Goal: Transaction & Acquisition: Purchase product/service

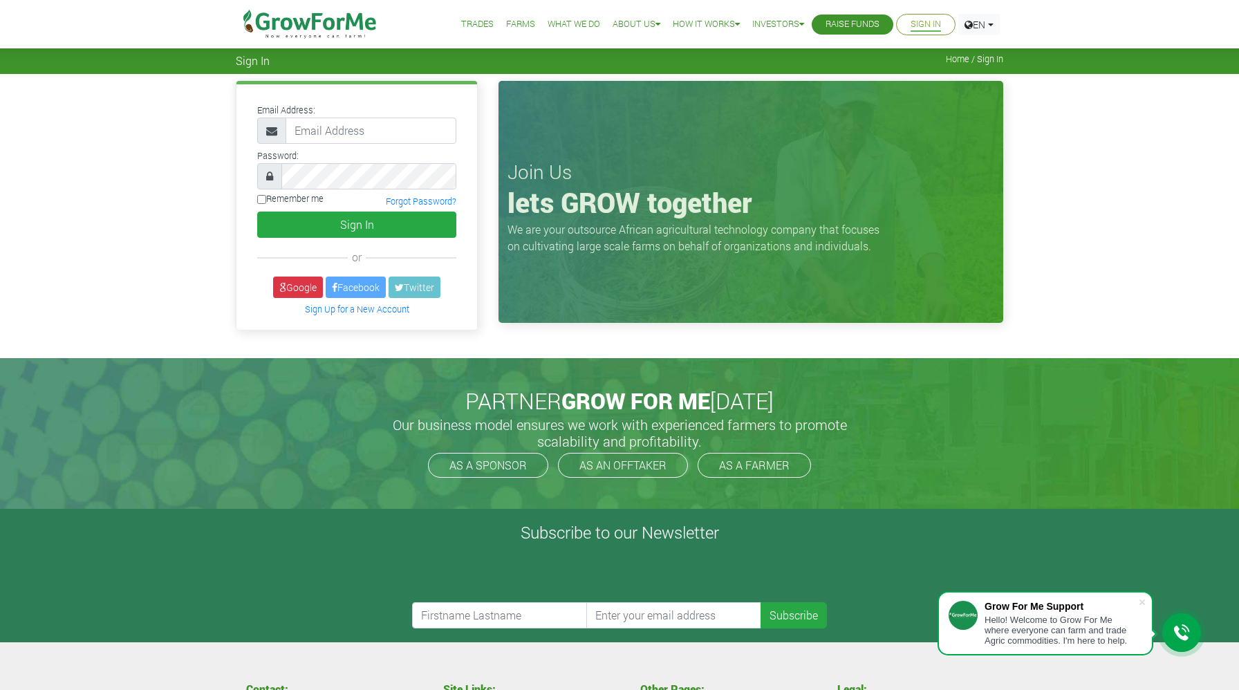
type input "233550550095@growforme.com"
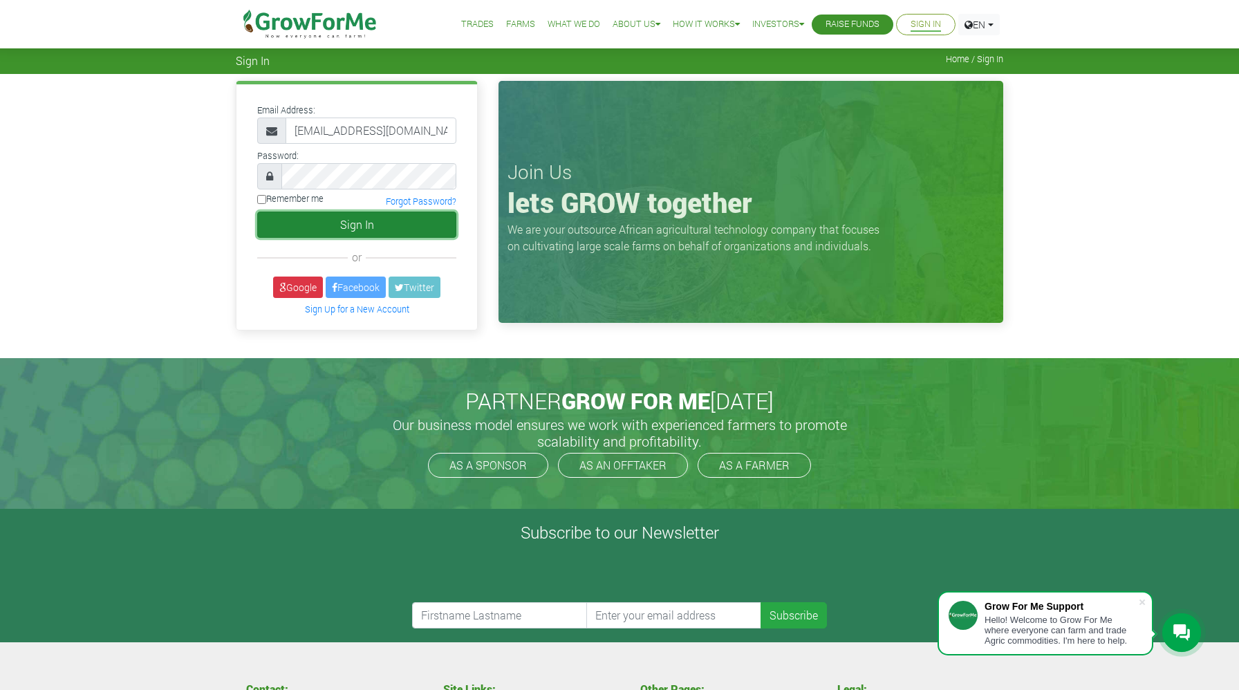
click at [353, 227] on button "Sign In" at bounding box center [356, 225] width 199 height 26
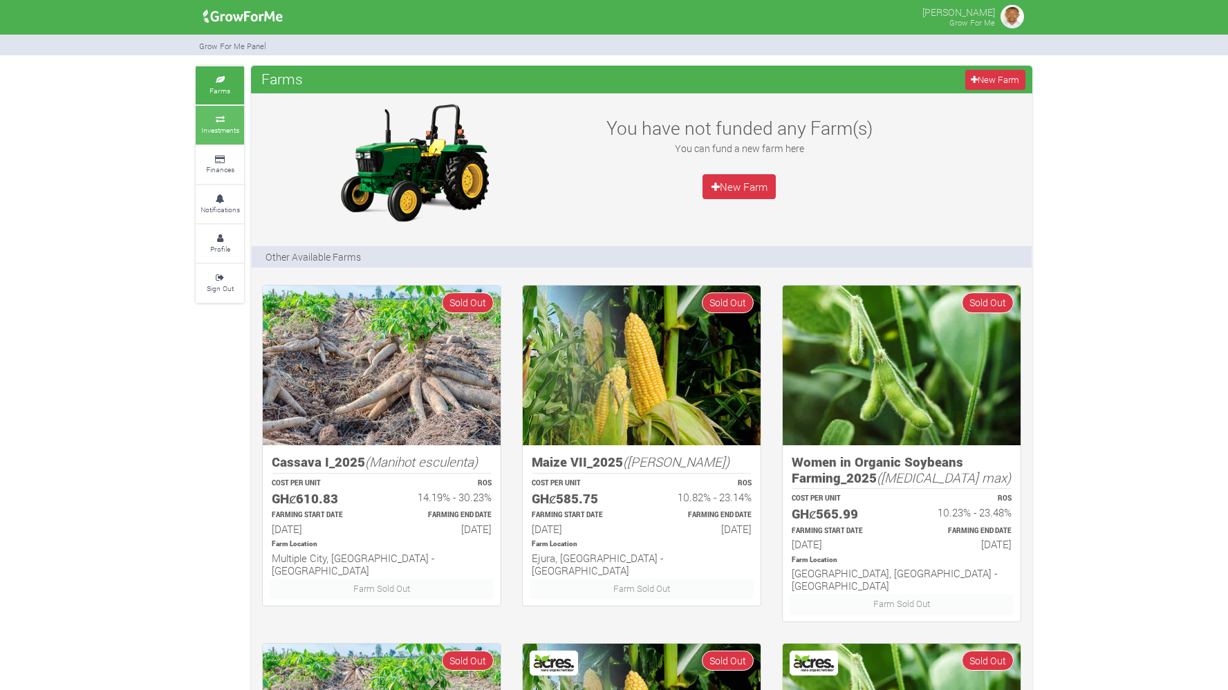
click at [232, 120] on icon at bounding box center [219, 119] width 41 height 7
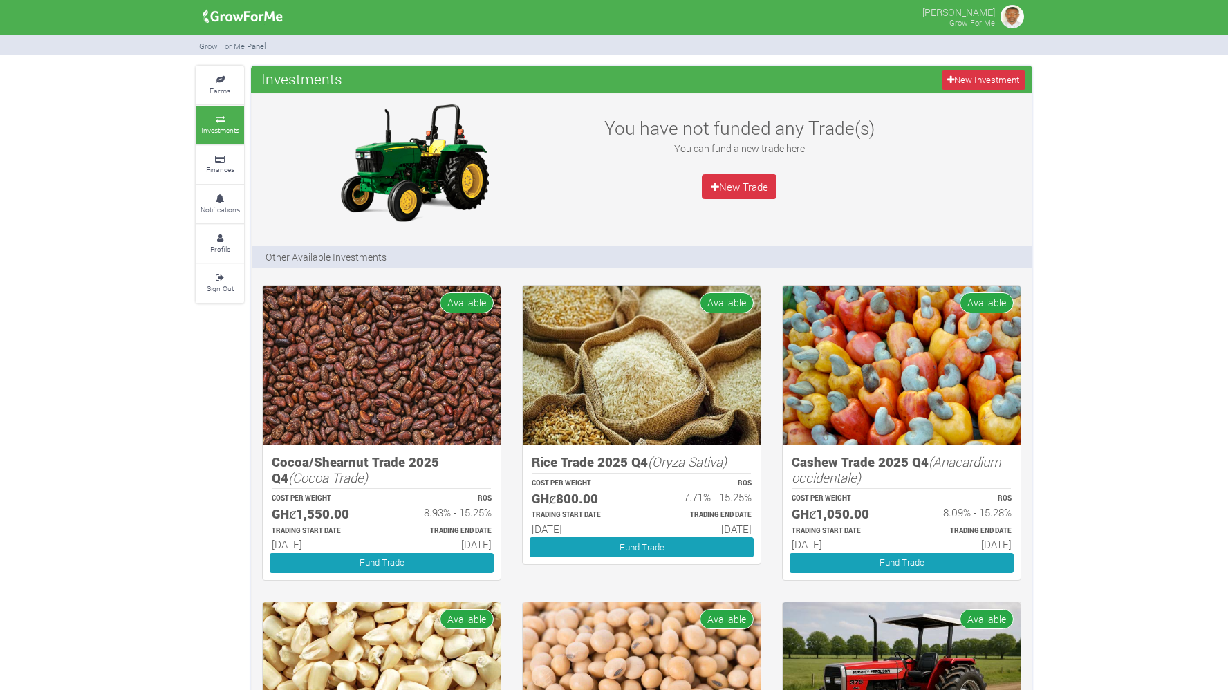
click at [960, 193] on div "You have not funded any Trade(s) You can fund a new trade here New Trade" at bounding box center [642, 162] width 780 height 124
click at [225, 82] on icon at bounding box center [219, 80] width 41 height 7
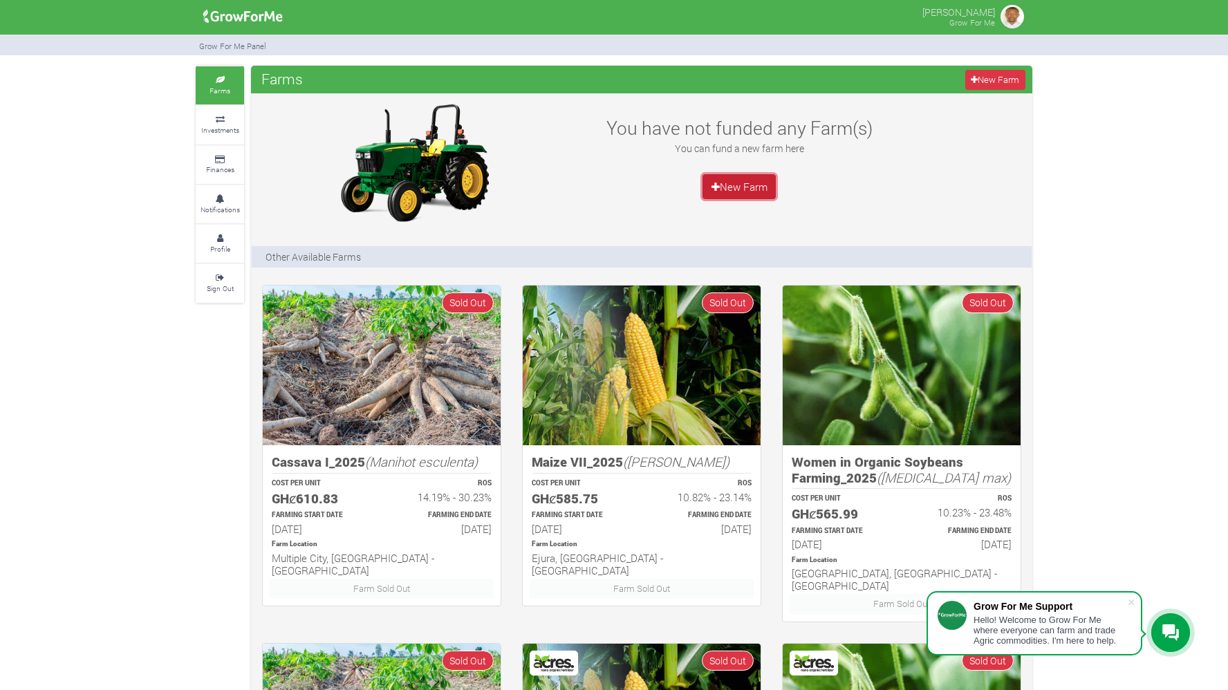
click at [744, 192] on link "New Farm" at bounding box center [738, 186] width 73 height 25
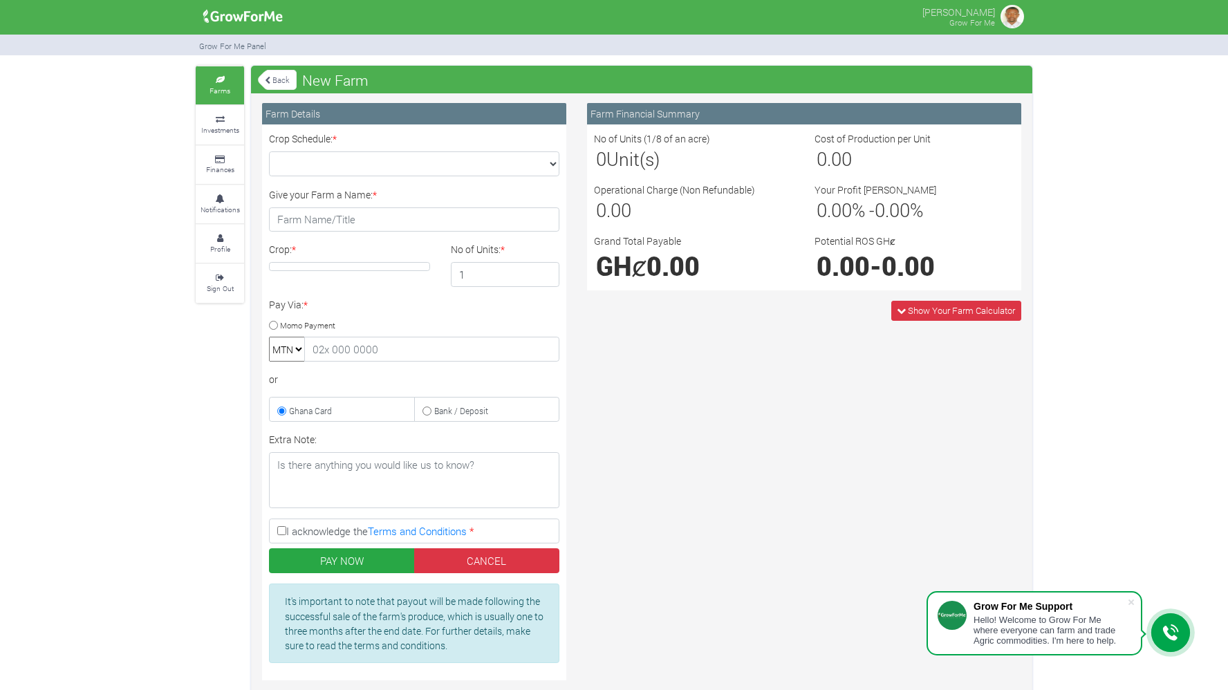
click at [272, 326] on input "Momo Payment" at bounding box center [273, 325] width 9 height 9
radio input "true"
click at [235, 125] on small "Investments" at bounding box center [220, 130] width 38 height 10
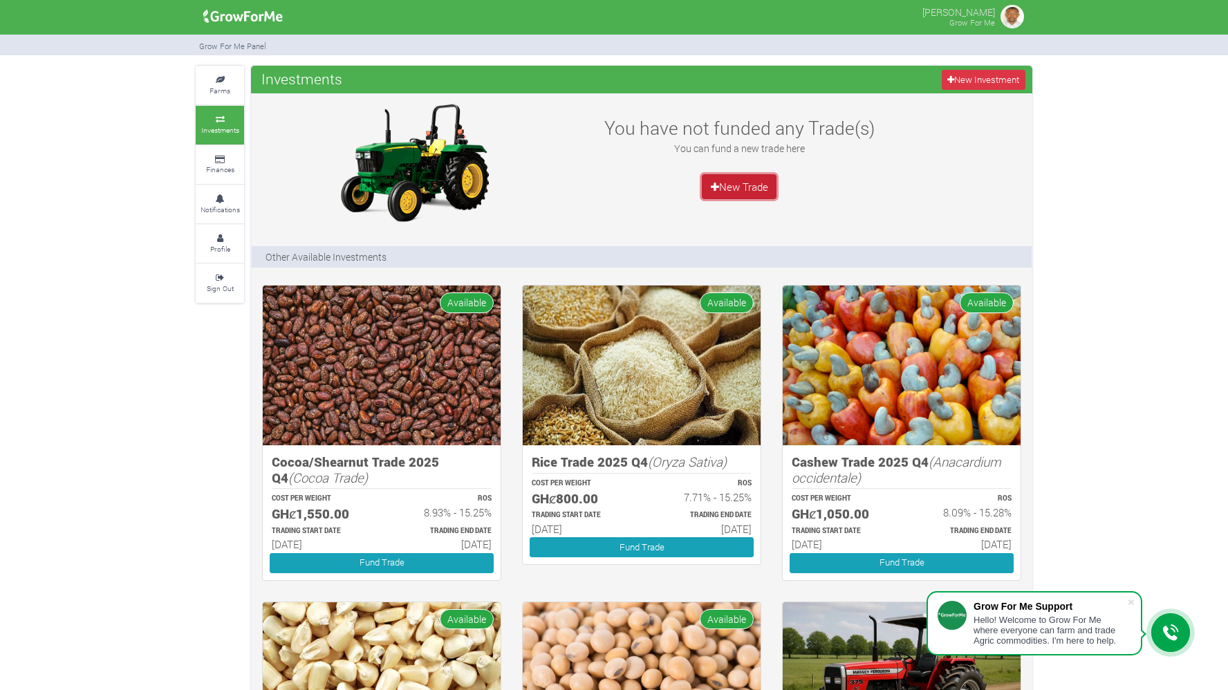
click at [737, 184] on link "New Trade" at bounding box center [739, 186] width 75 height 25
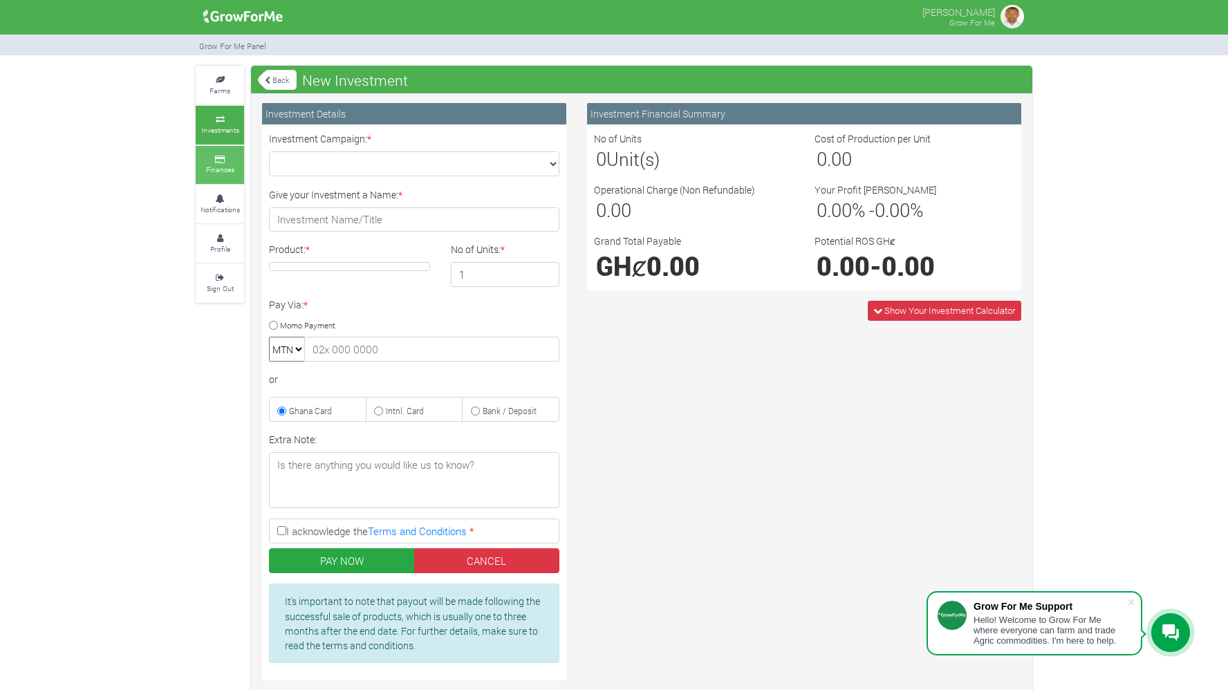
click at [241, 172] on link "Finances" at bounding box center [220, 165] width 48 height 38
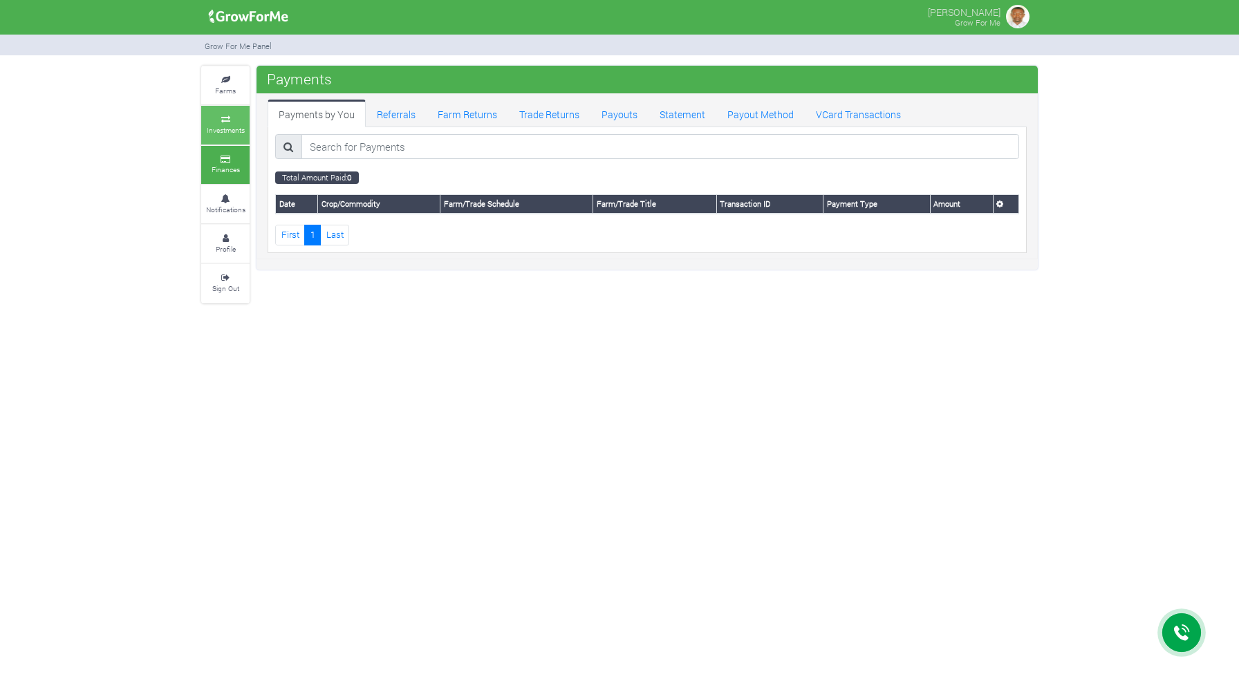
click at [222, 124] on link "Investments" at bounding box center [225, 125] width 48 height 38
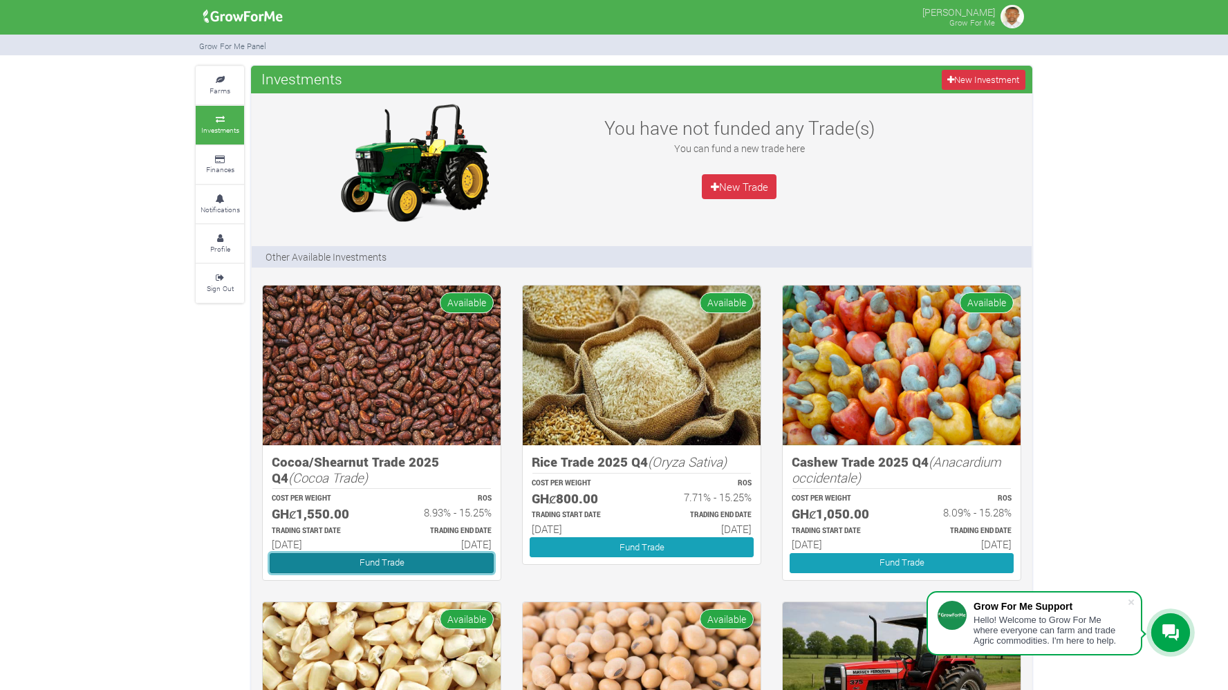
click at [422, 563] on link "Fund Trade" at bounding box center [382, 563] width 224 height 20
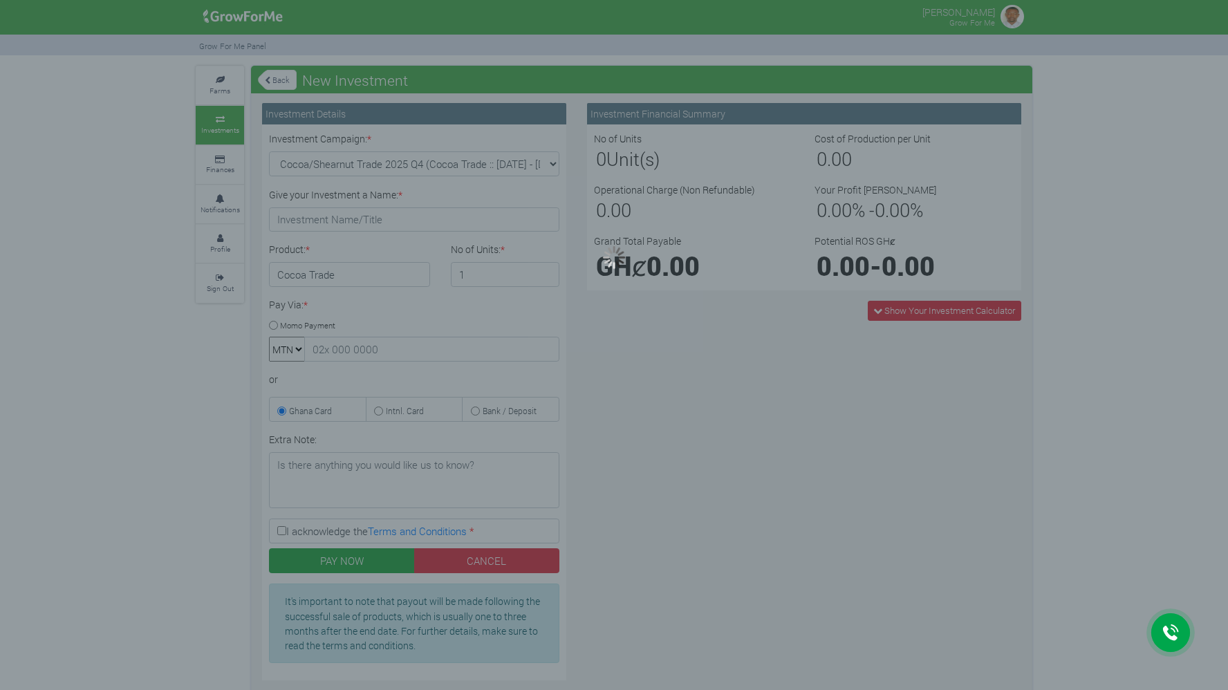
type input "1"
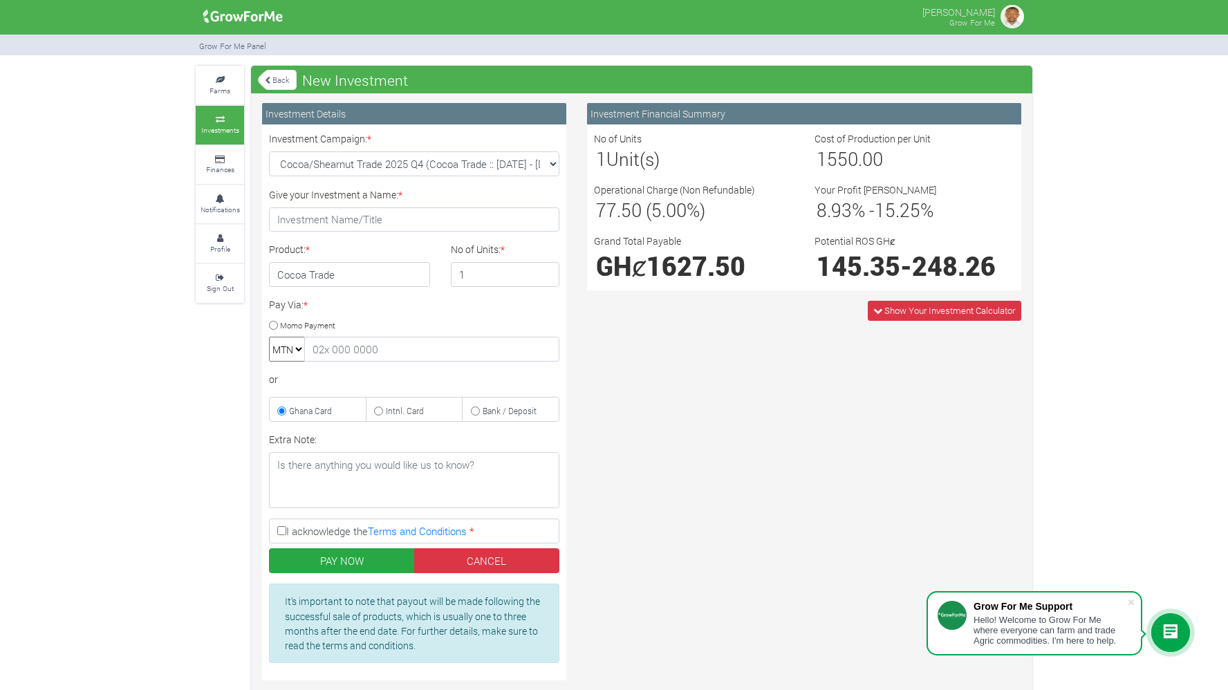
click at [220, 111] on link "Investments" at bounding box center [220, 125] width 48 height 38
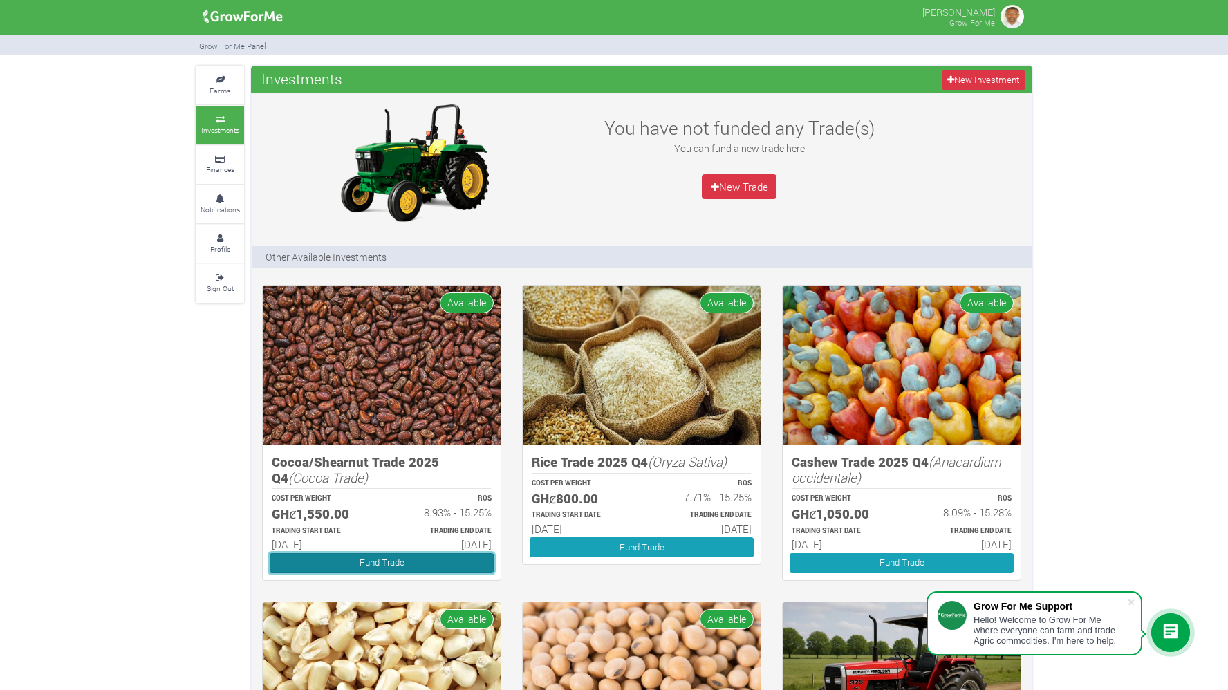
click at [410, 560] on link "Fund Trade" at bounding box center [382, 563] width 224 height 20
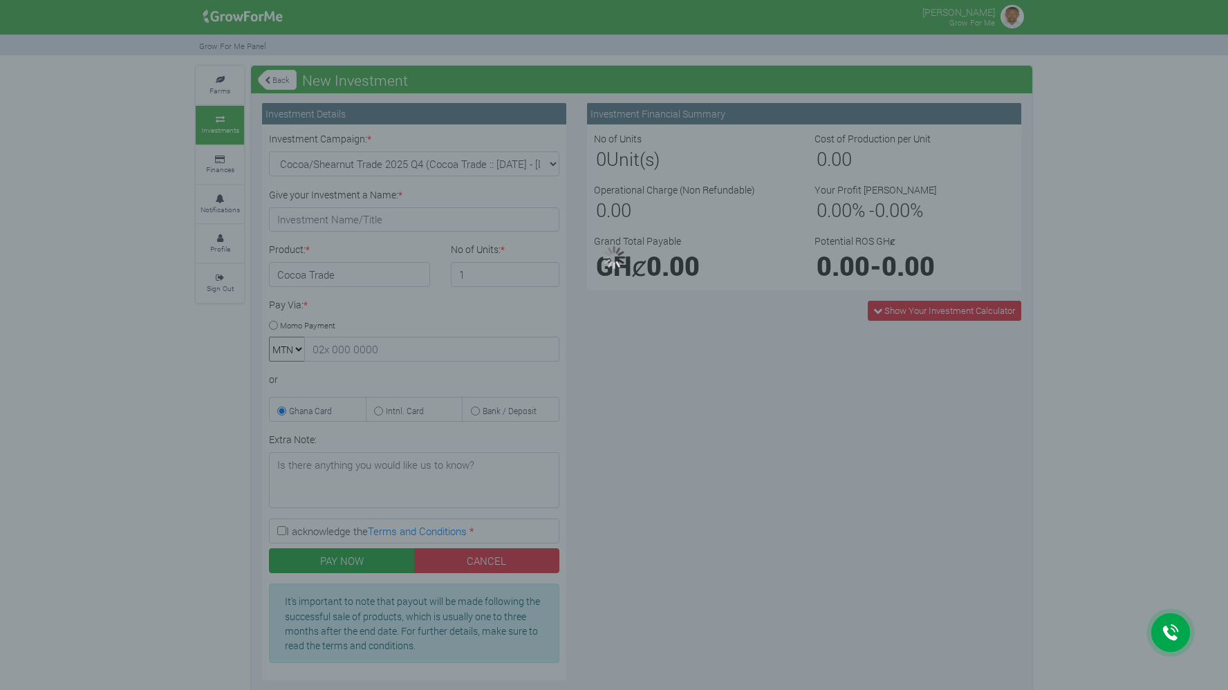
type input "1"
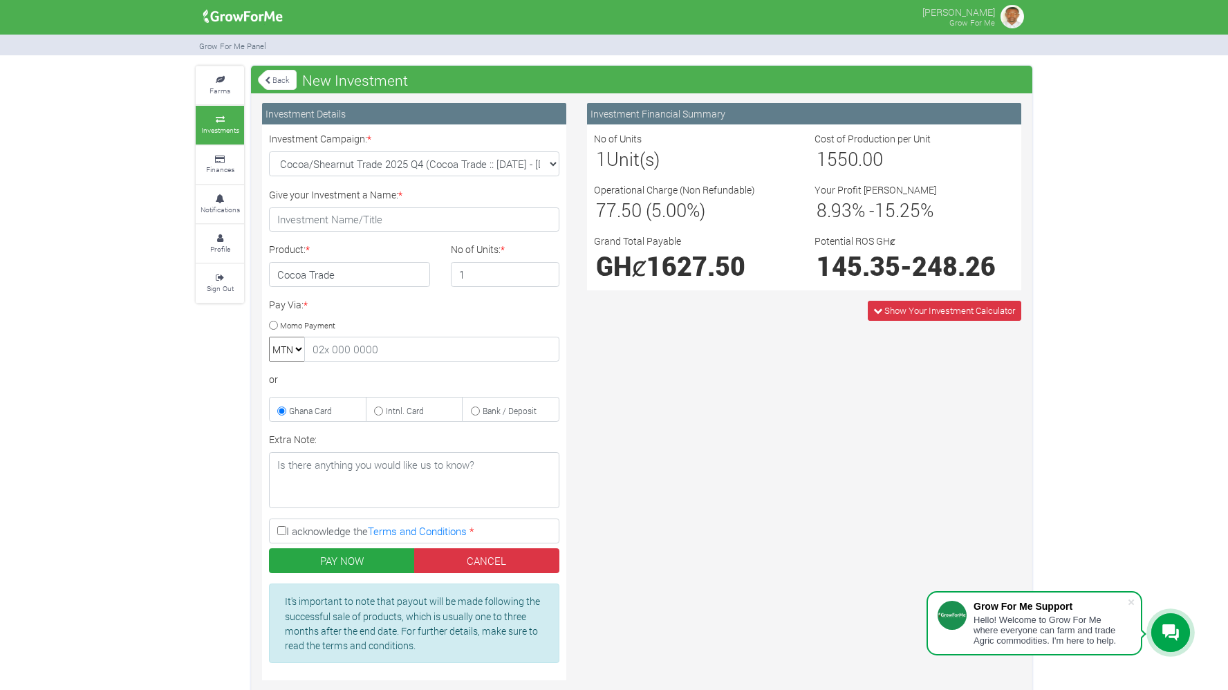
click at [225, 125] on small "Investments" at bounding box center [220, 130] width 38 height 10
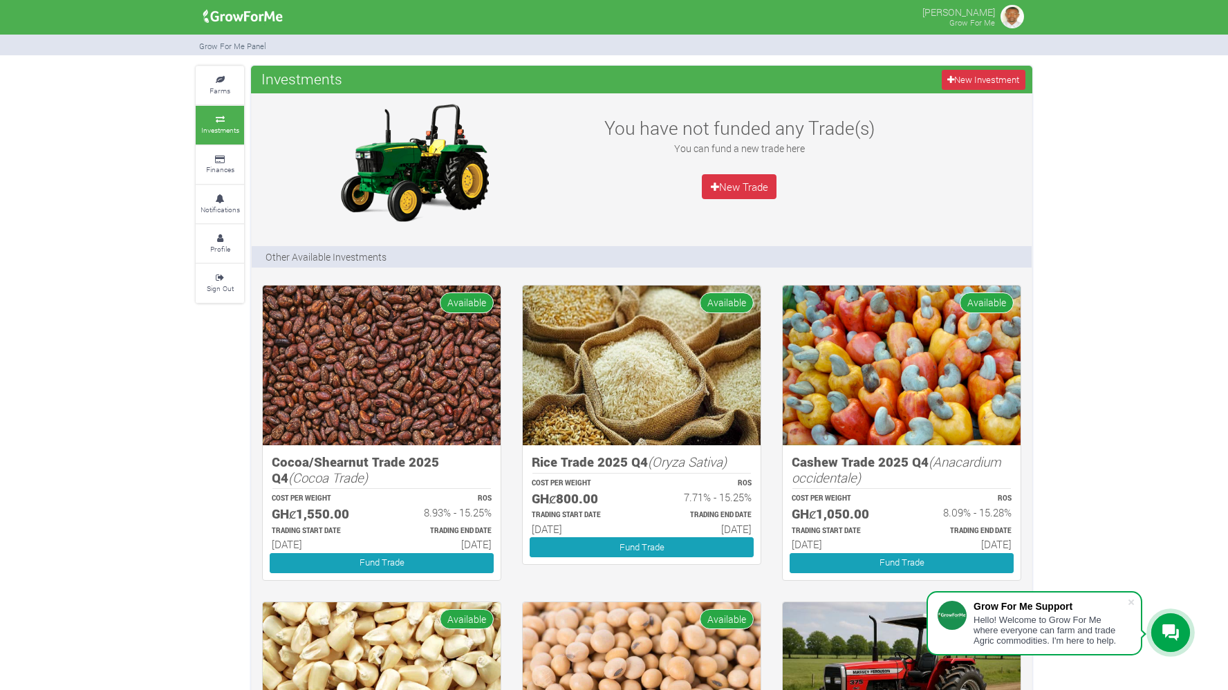
click at [1160, 328] on div "Farms Investments Finances Notifications Profile Sign Out Investments New Inves…" at bounding box center [614, 672] width 1228 height 1212
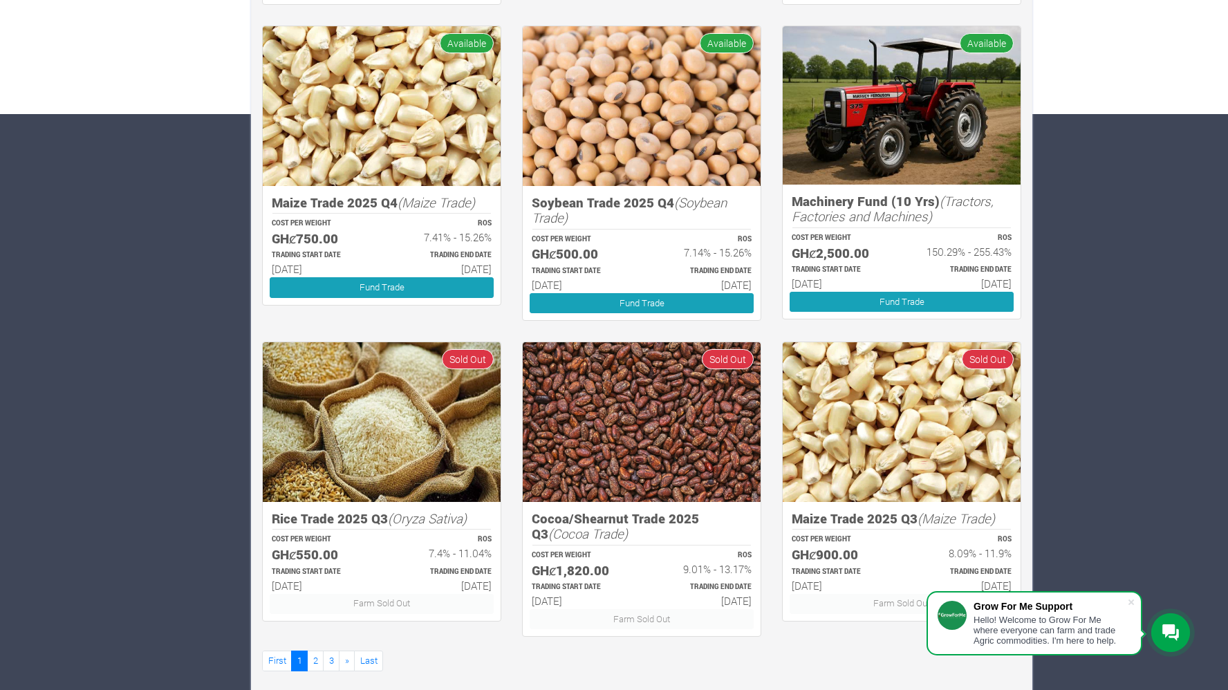
scroll to position [588, 0]
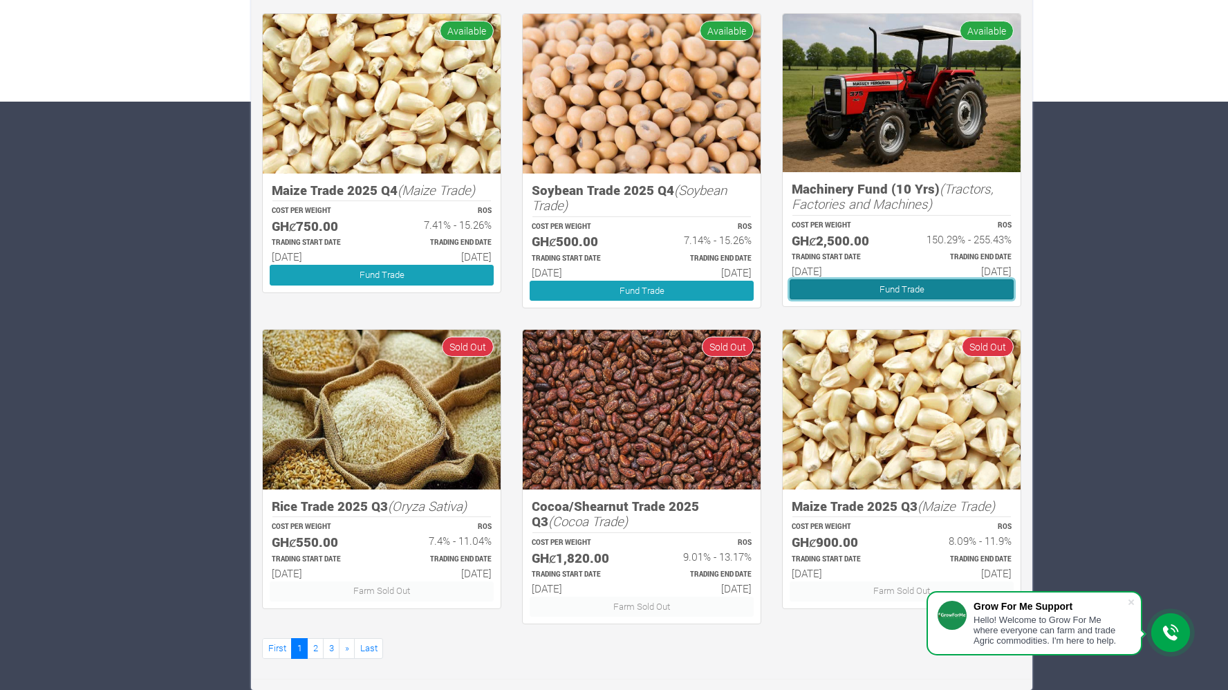
click at [904, 292] on link "Fund Trade" at bounding box center [901, 289] width 224 height 20
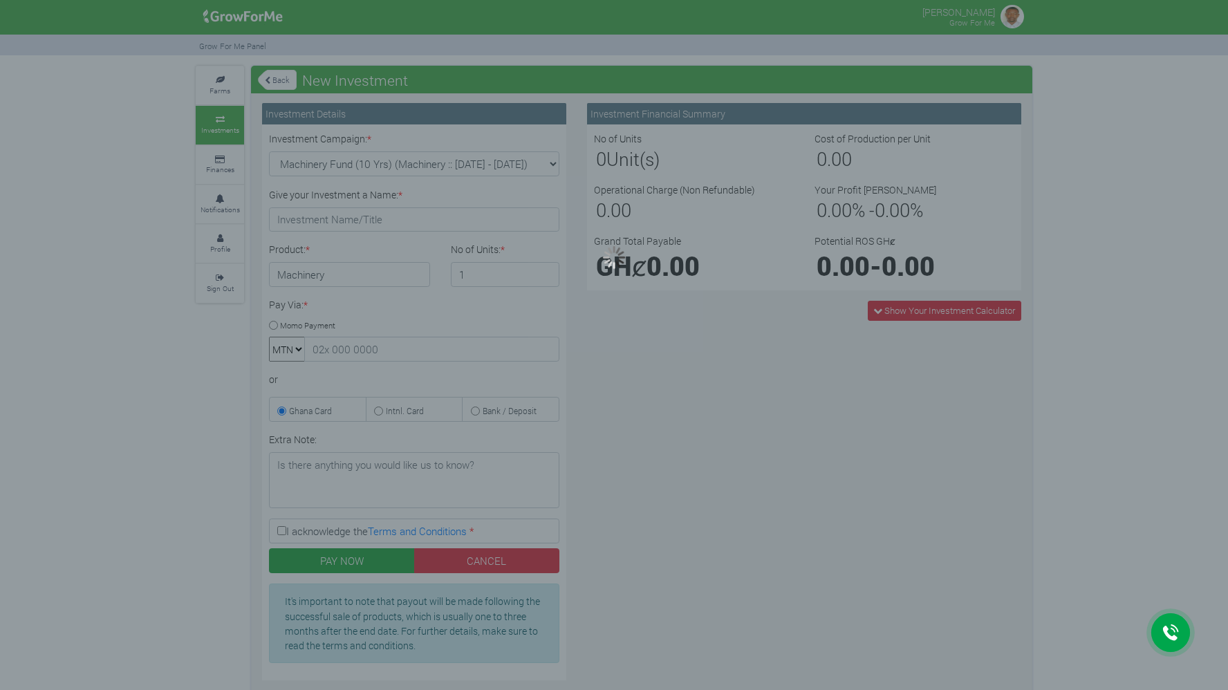
type input "1"
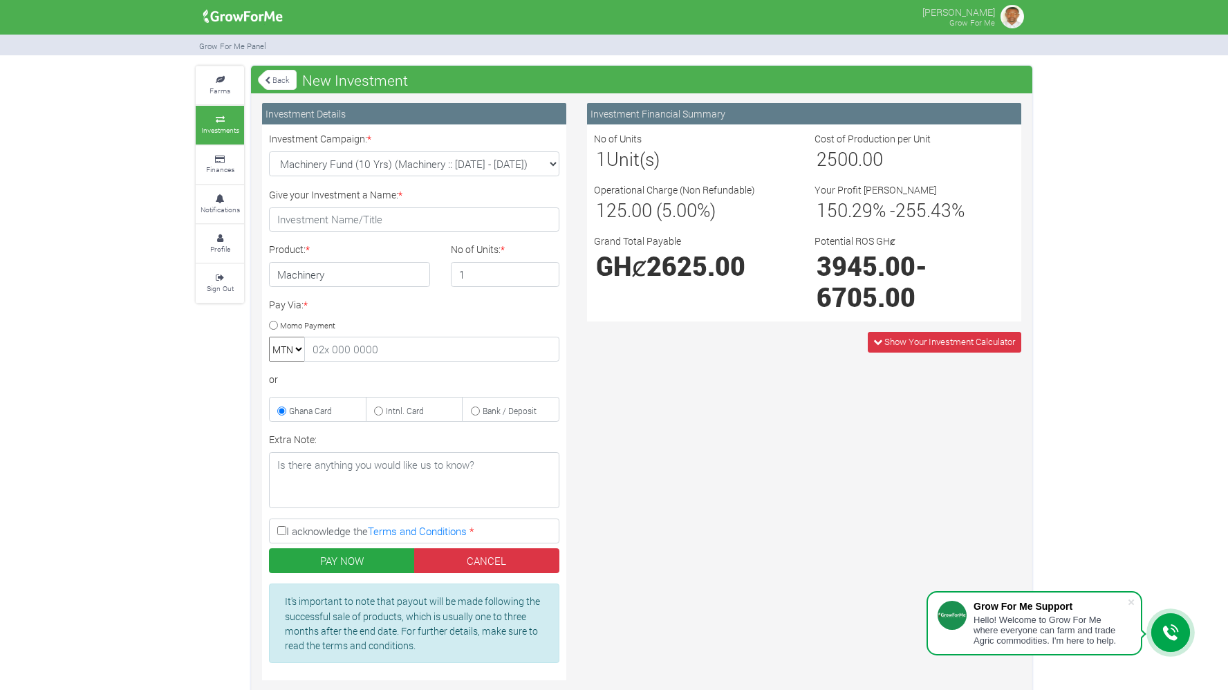
click at [270, 323] on input "Momo Payment" at bounding box center [273, 325] width 9 height 9
radio input "true"
click at [474, 278] on input "1" at bounding box center [505, 274] width 109 height 25
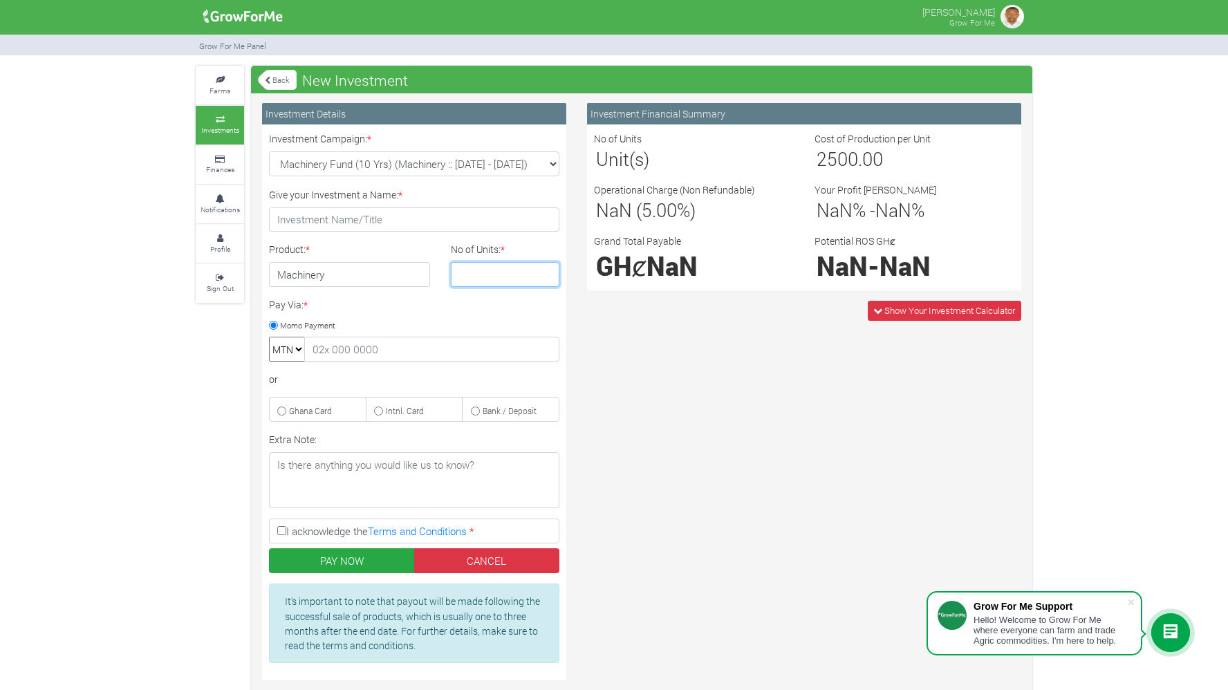
type input "2"
type input "6"
type input "1"
type input "6"
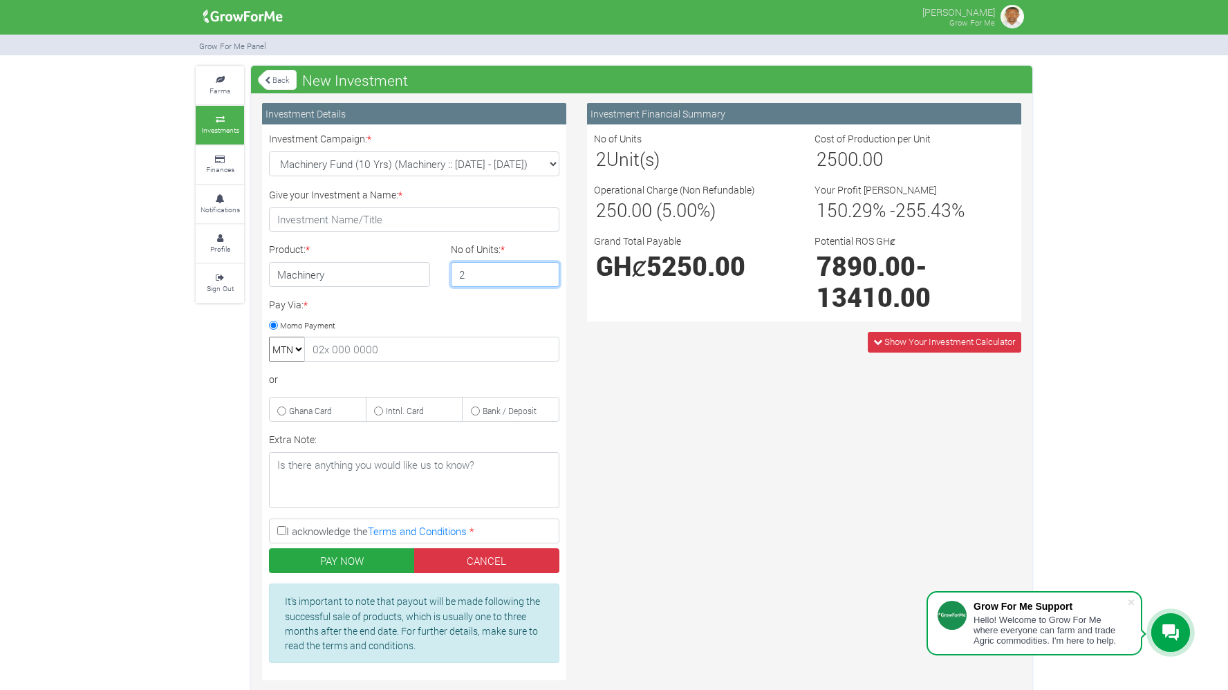
type input "2"
click at [279, 78] on link "Back" at bounding box center [277, 79] width 39 height 23
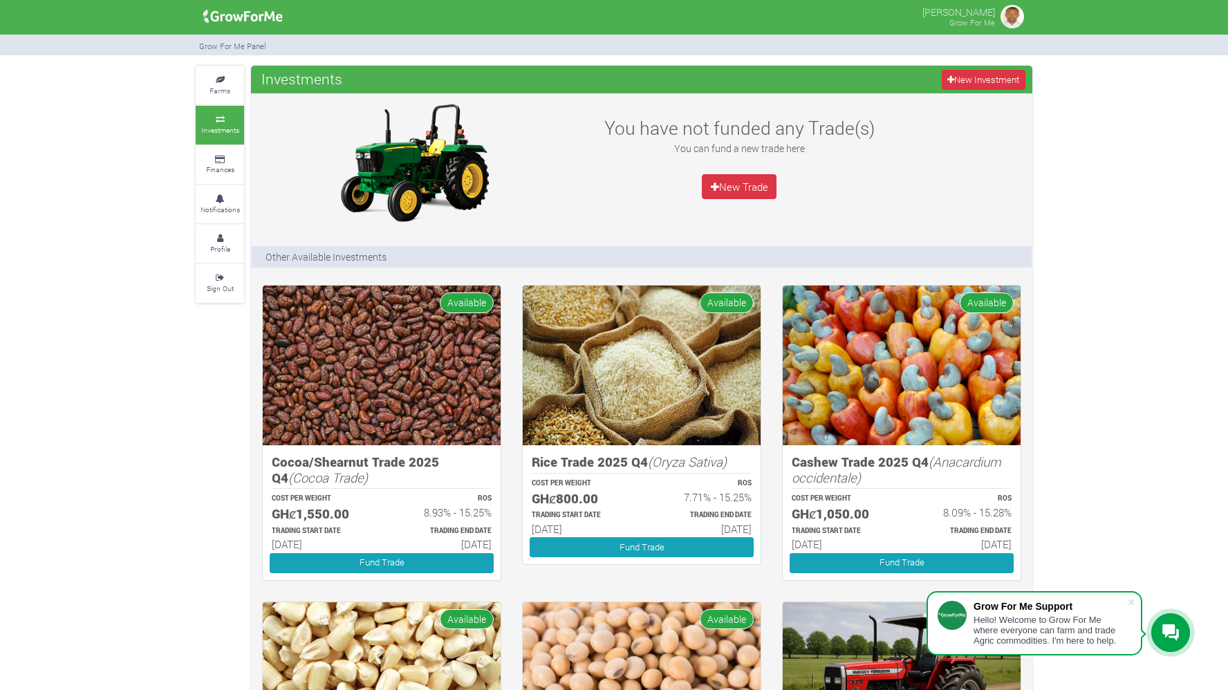
click at [1209, 343] on div "Farms Investments Finances Notifications Profile Sign Out Investments New Inves…" at bounding box center [614, 672] width 1228 height 1212
click at [216, 90] on small "Farms" at bounding box center [219, 91] width 21 height 10
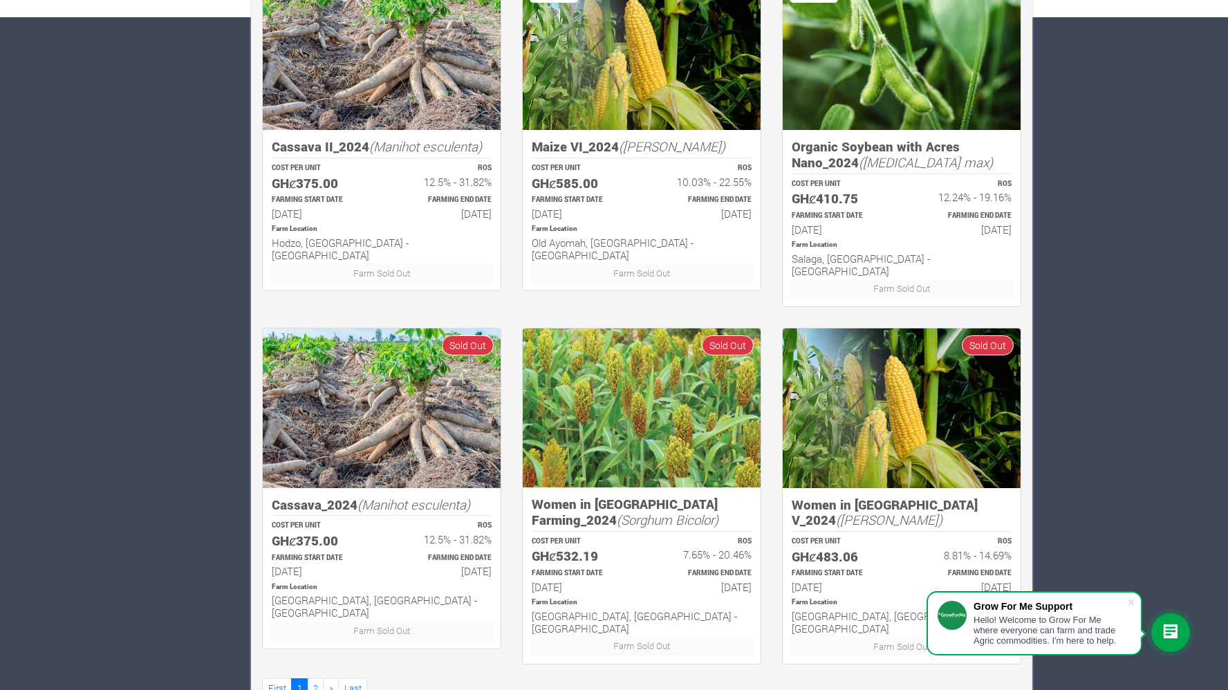
scroll to position [675, 0]
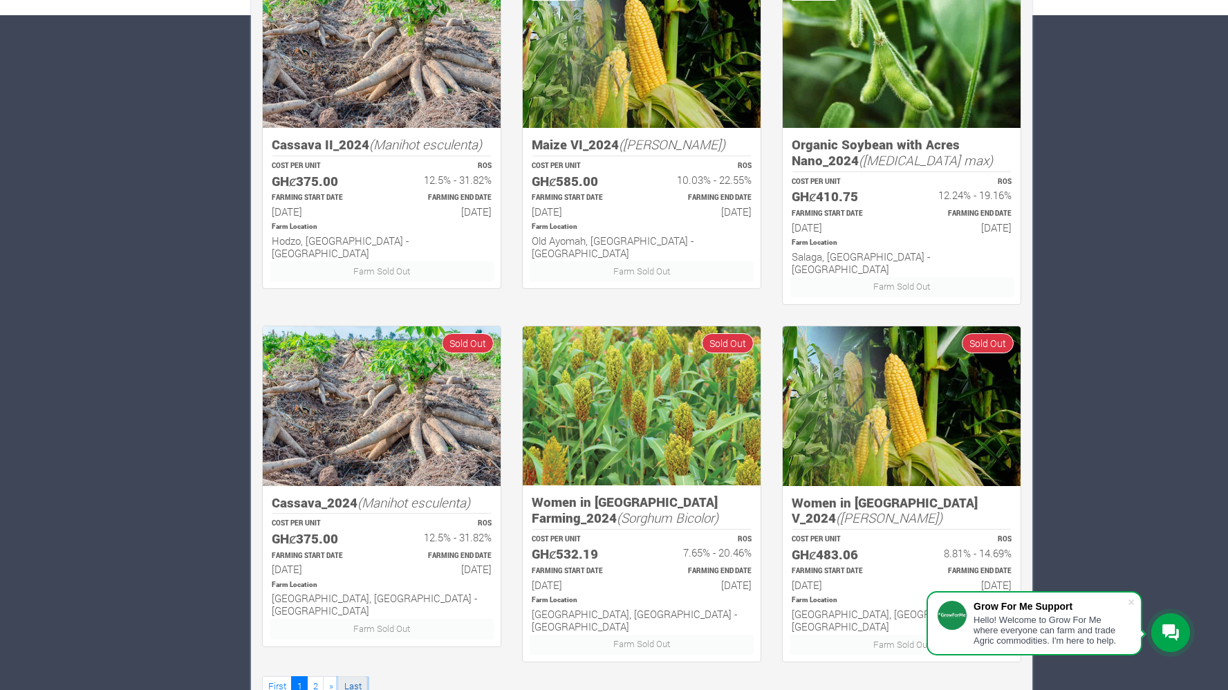
click at [353, 676] on link "Last" at bounding box center [352, 686] width 29 height 20
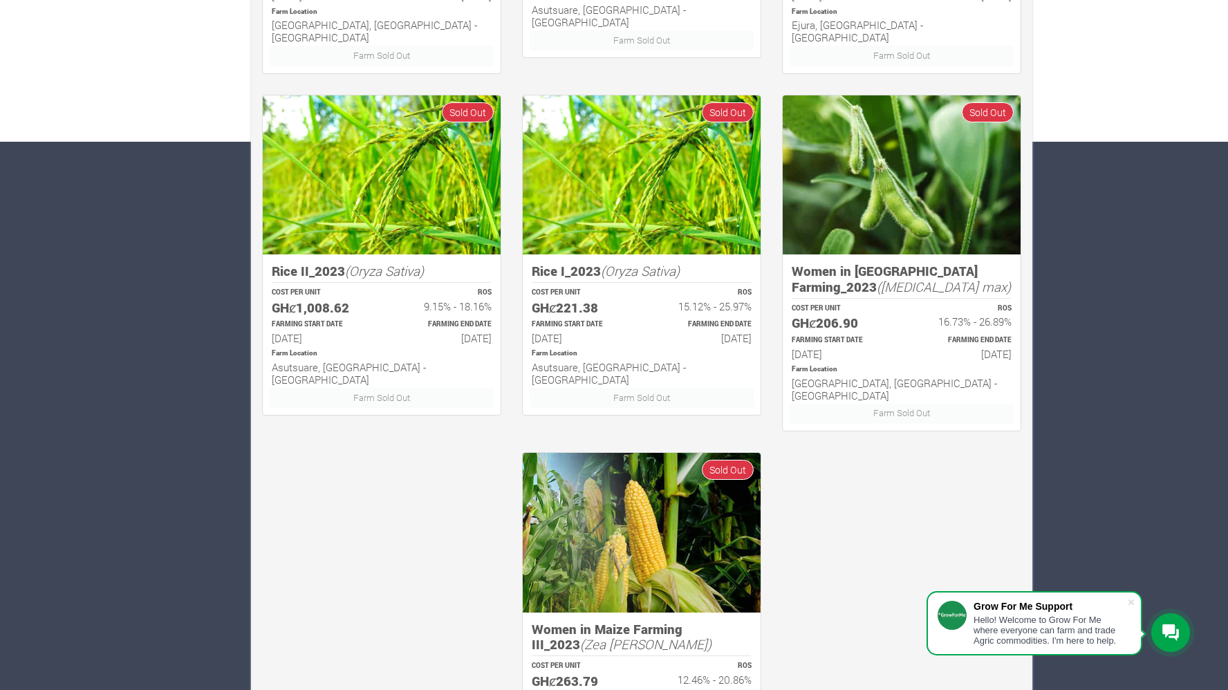
scroll to position [675, 0]
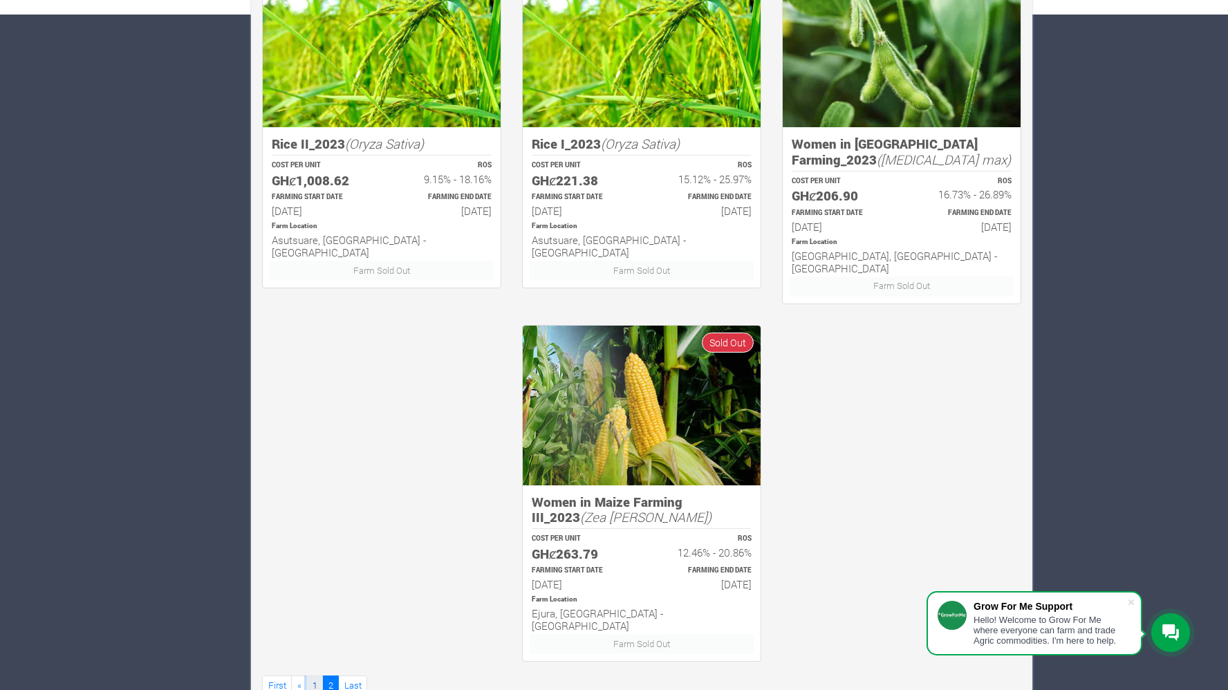
click at [312, 675] on link "1" at bounding box center [314, 685] width 17 height 20
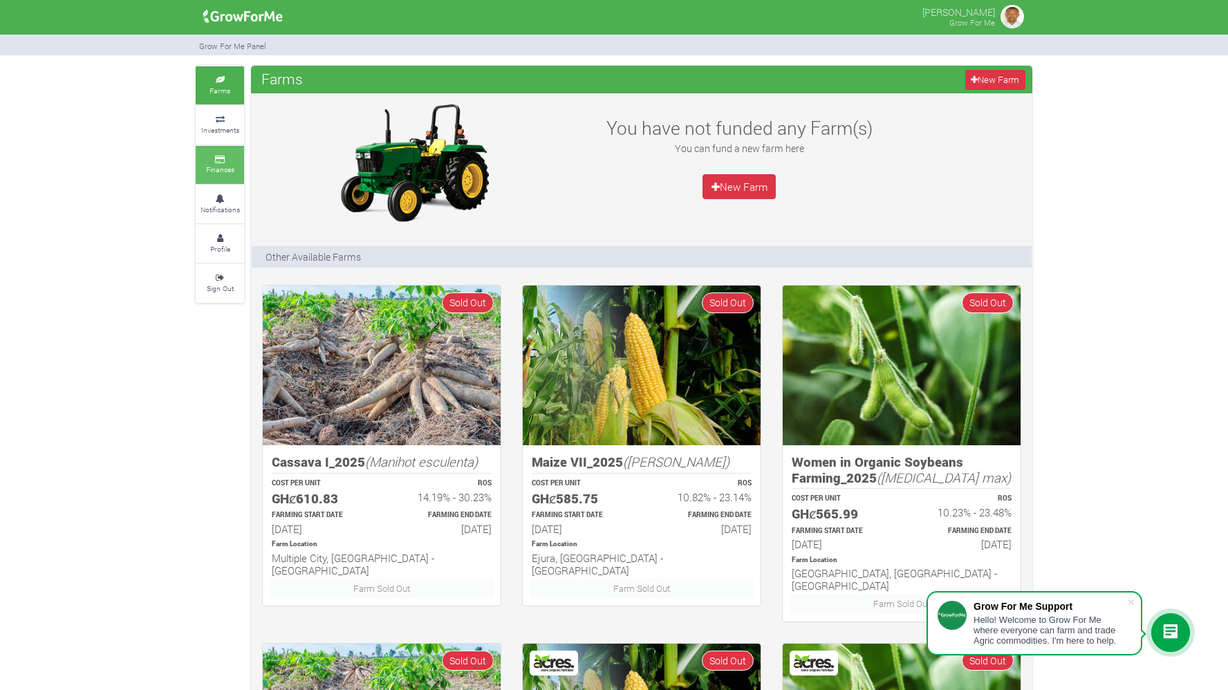
click at [231, 158] on icon at bounding box center [219, 159] width 41 height 7
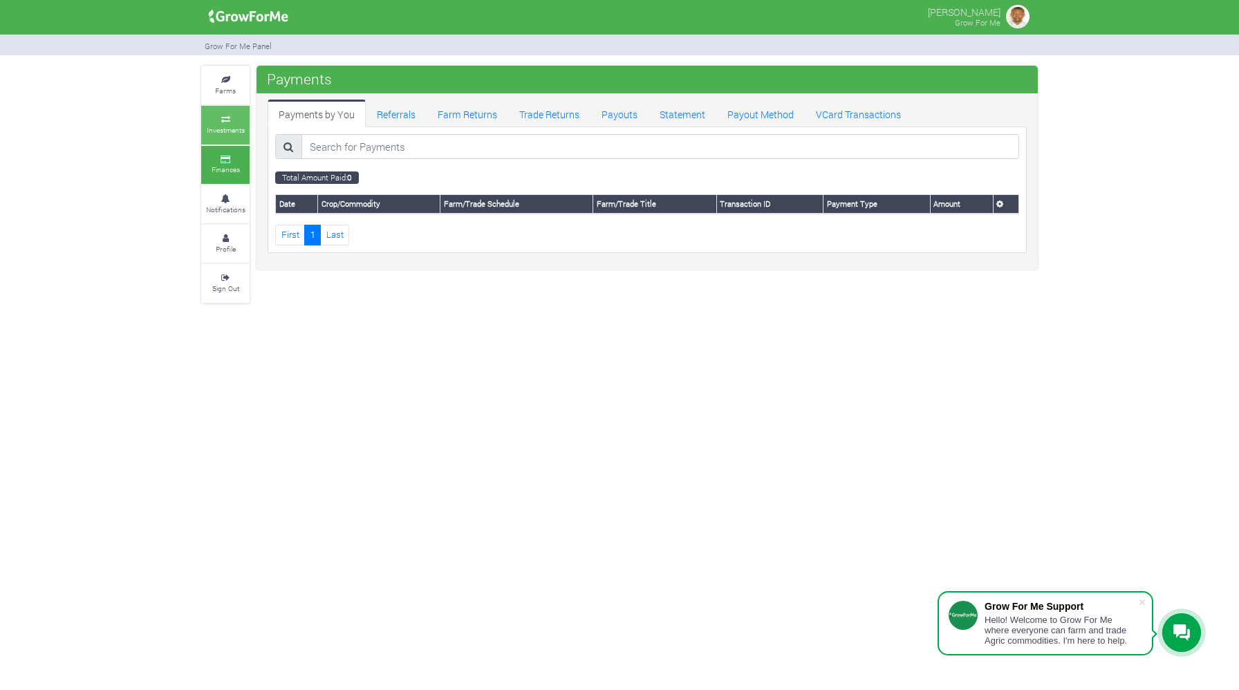
click at [234, 121] on icon at bounding box center [225, 119] width 41 height 7
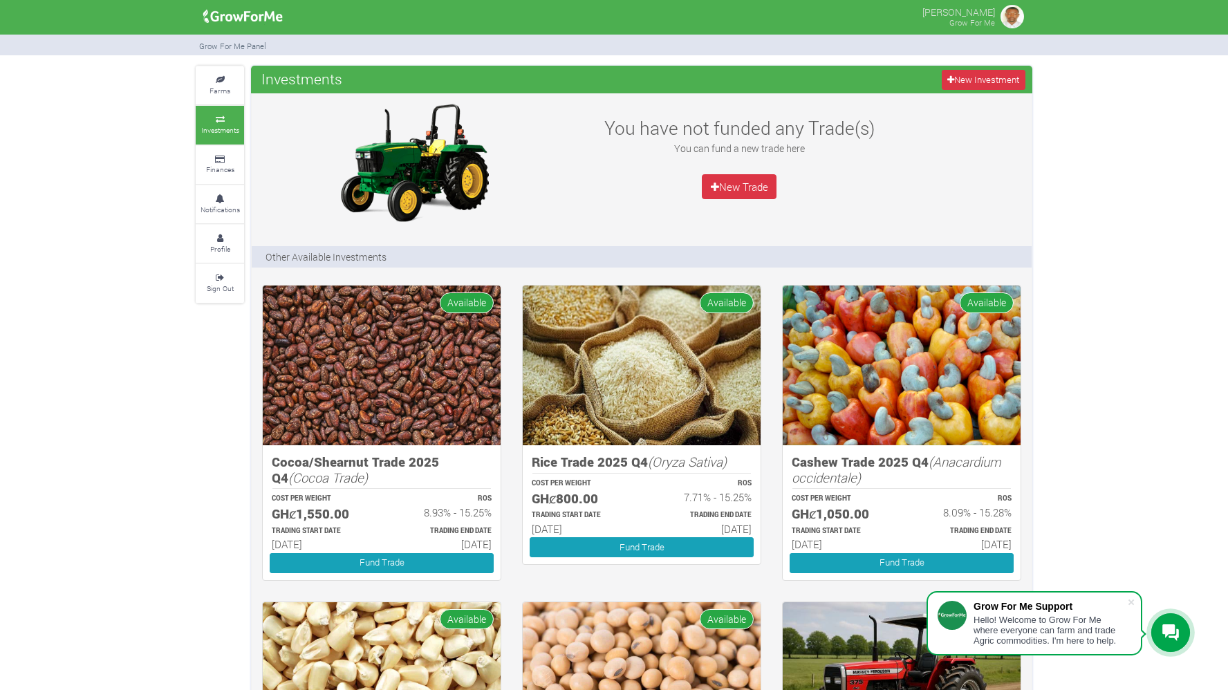
click at [1105, 272] on div "Farms Investments Finances Notifications Profile Sign Out Investments New Inves…" at bounding box center [614, 672] width 1228 height 1212
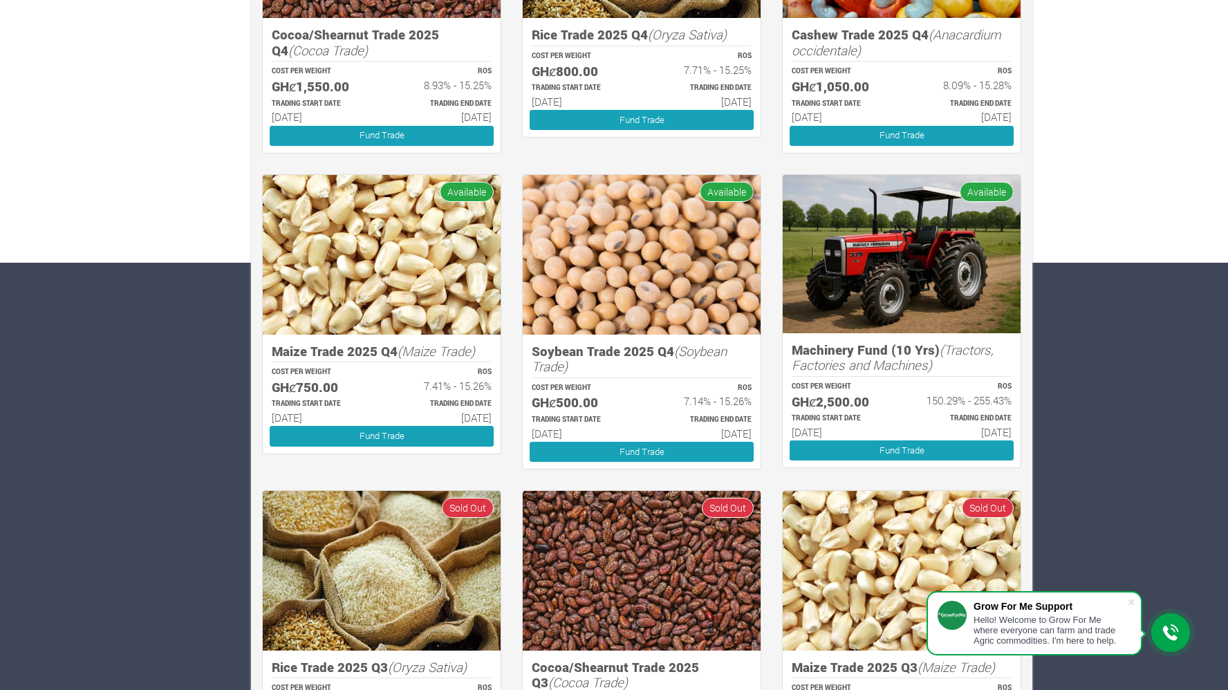
scroll to position [442, 0]
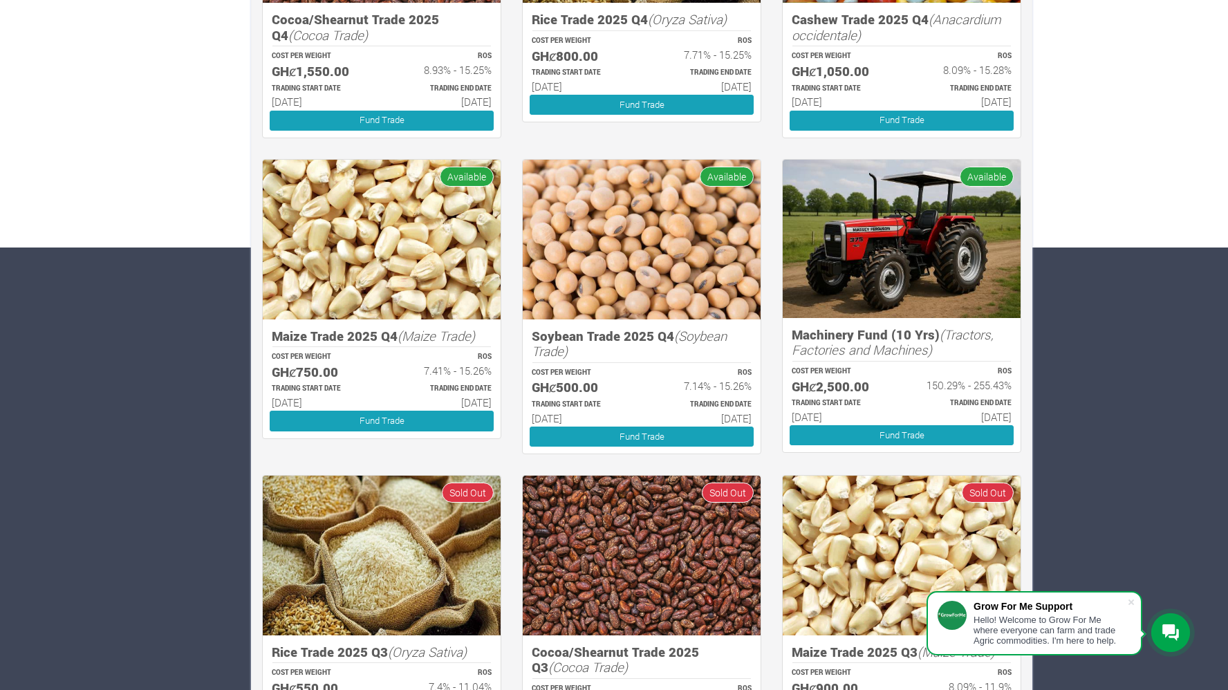
click at [650, 360] on div "Soybean Trade 2025 Q4 (Soybean Trade) COST PER WEIGHT GHȼ500.00 ROS 7.14% - 15.…" at bounding box center [642, 386] width 238 height 135
click at [649, 436] on link "Fund Trade" at bounding box center [641, 436] width 224 height 20
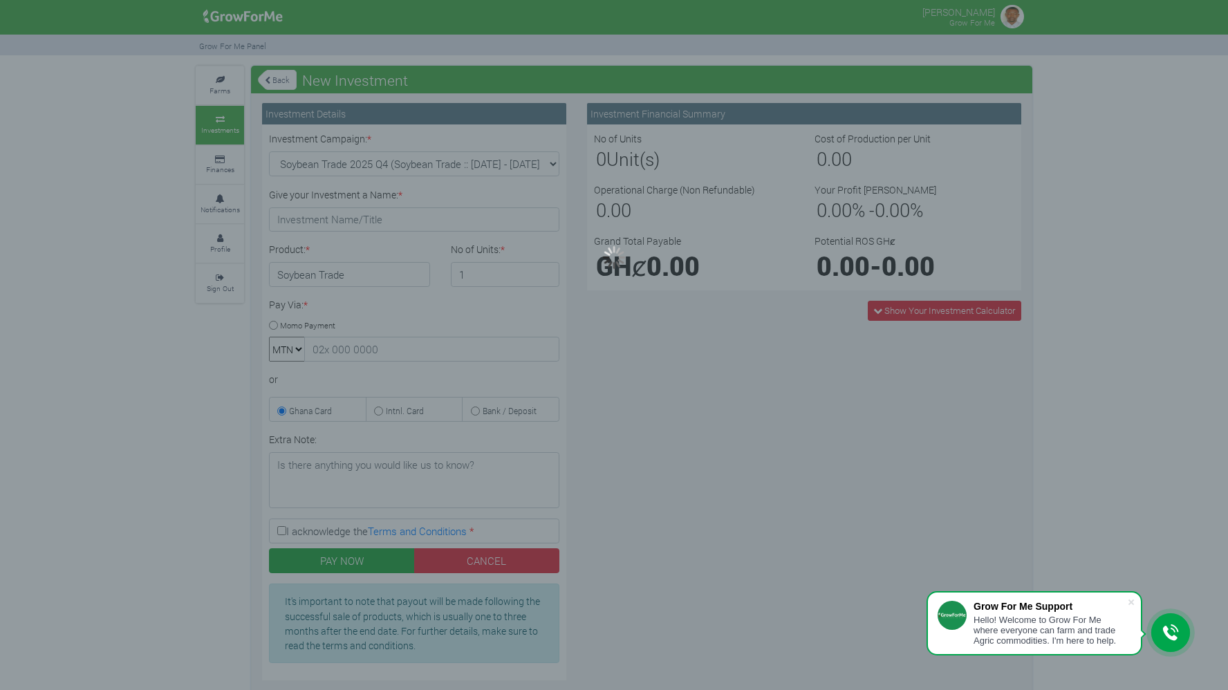
type input "1"
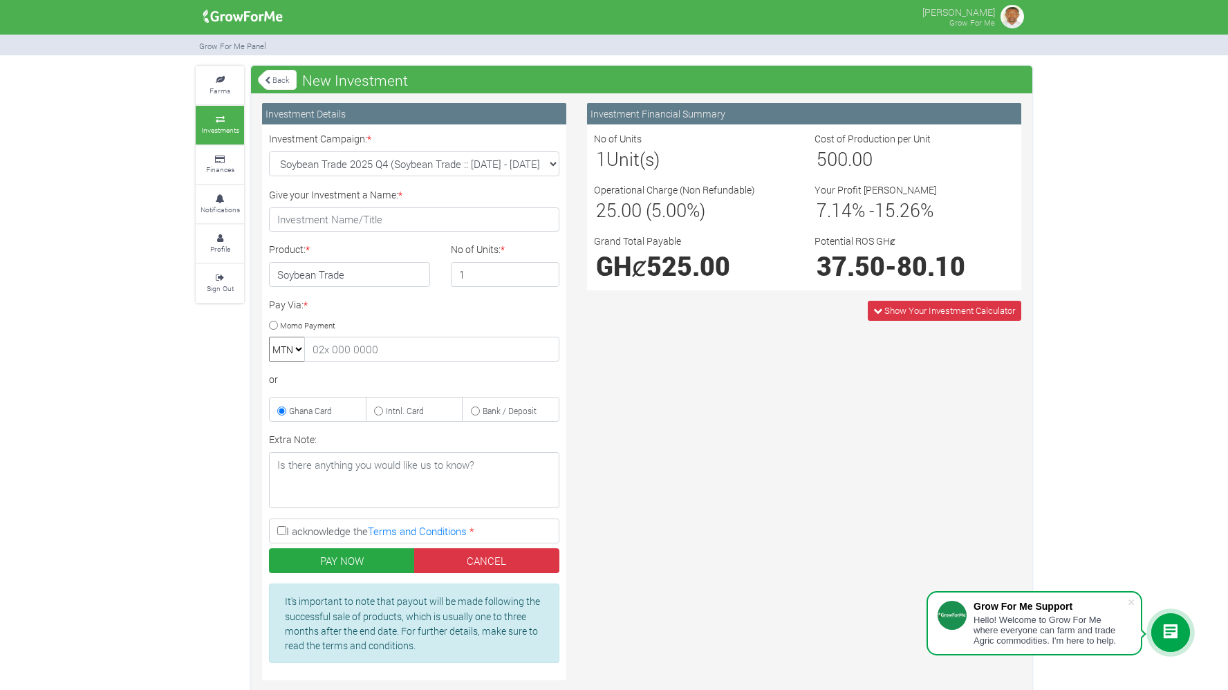
click at [272, 323] on input "Momo Payment" at bounding box center [273, 325] width 9 height 9
radio input "true"
click at [476, 270] on input "1" at bounding box center [505, 274] width 109 height 25
type input "2"
type input "4"
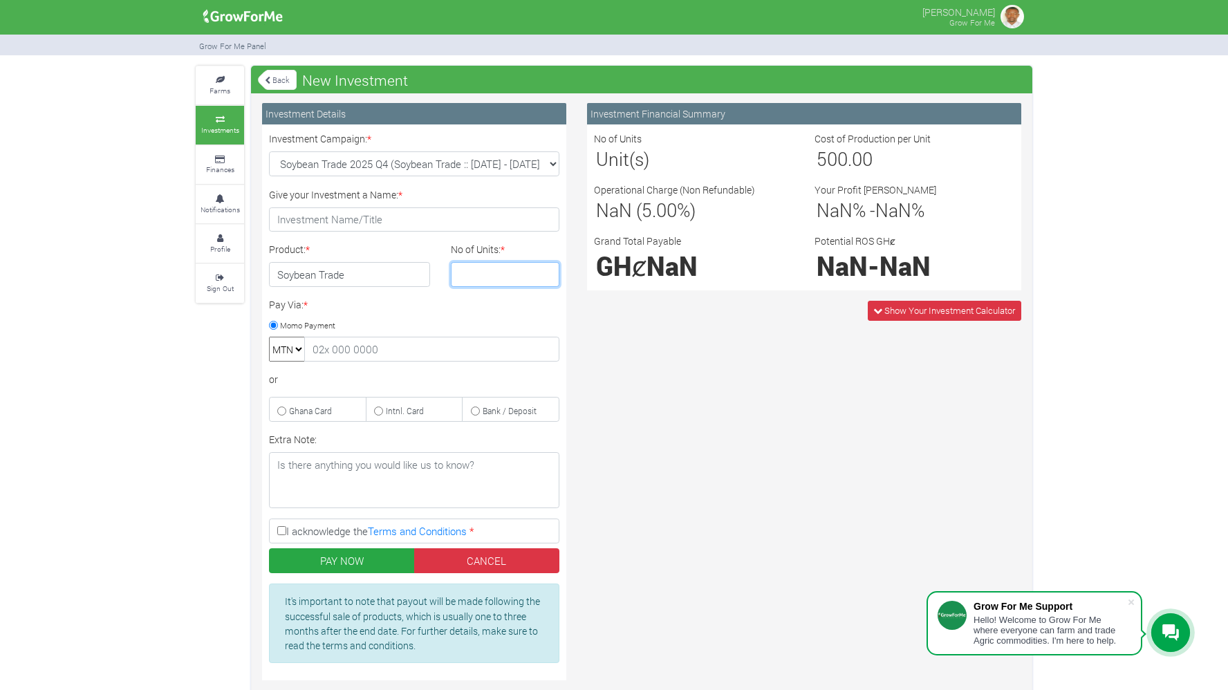
type input "5"
type input "9"
type input "10"
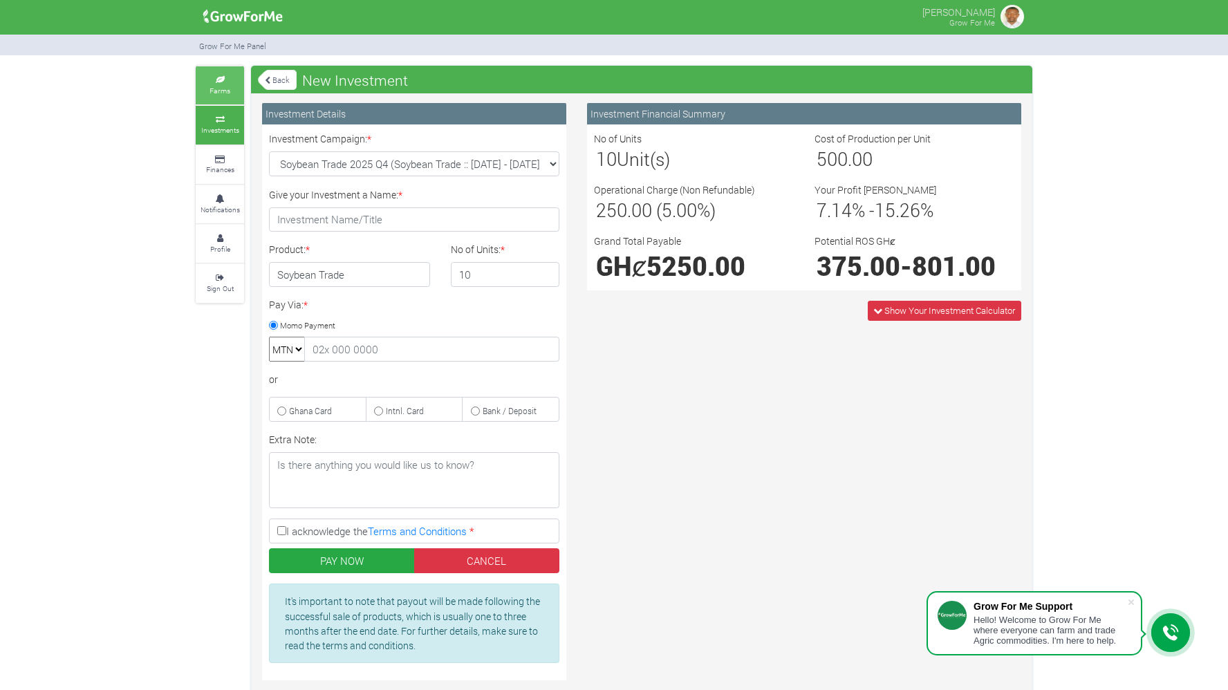
click at [227, 77] on icon at bounding box center [219, 80] width 41 height 7
